Goal: Communication & Community: Answer question/provide support

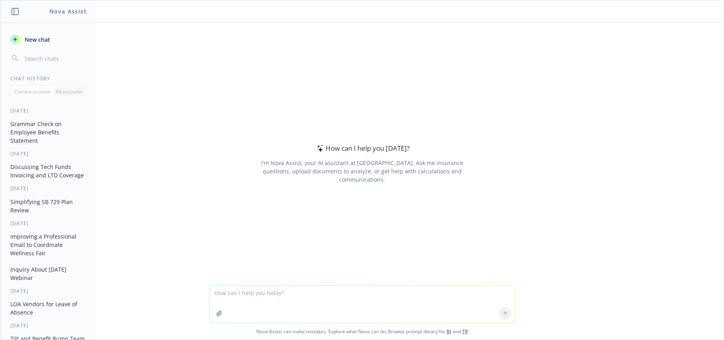
click at [355, 294] on textarea at bounding box center [362, 304] width 305 height 37
type textarea "make this sound better: Faire is reviewing their options and are currently in t…"
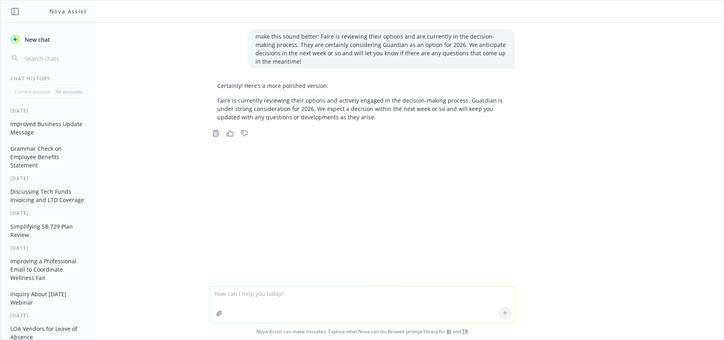
click at [250, 299] on textarea at bounding box center [362, 305] width 305 height 37
paste textarea "Faire is reviewing their options with Guardian being of strong consideration. W…"
type textarea "does this sound fine: Faire is reviewing their options with Guardian being of s…"
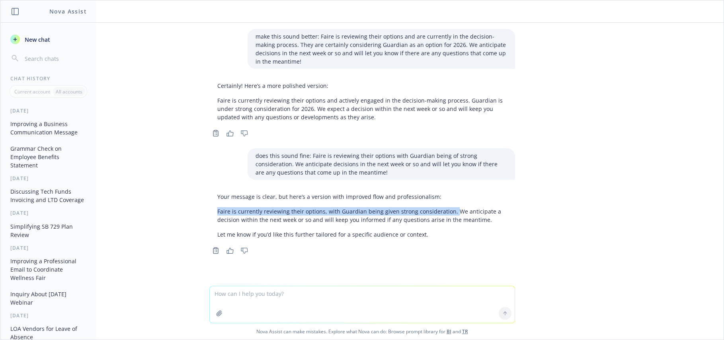
drag, startPoint x: 214, startPoint y: 209, endPoint x: 446, endPoint y: 210, distance: 232.4
click at [446, 210] on p "Faire is currently reviewing their options, with Guardian being given strong co…" at bounding box center [362, 215] width 290 height 17
copy p "Faire is currently reviewing their options, with Guardian being given strong co…"
